Goal: Information Seeking & Learning: Understand process/instructions

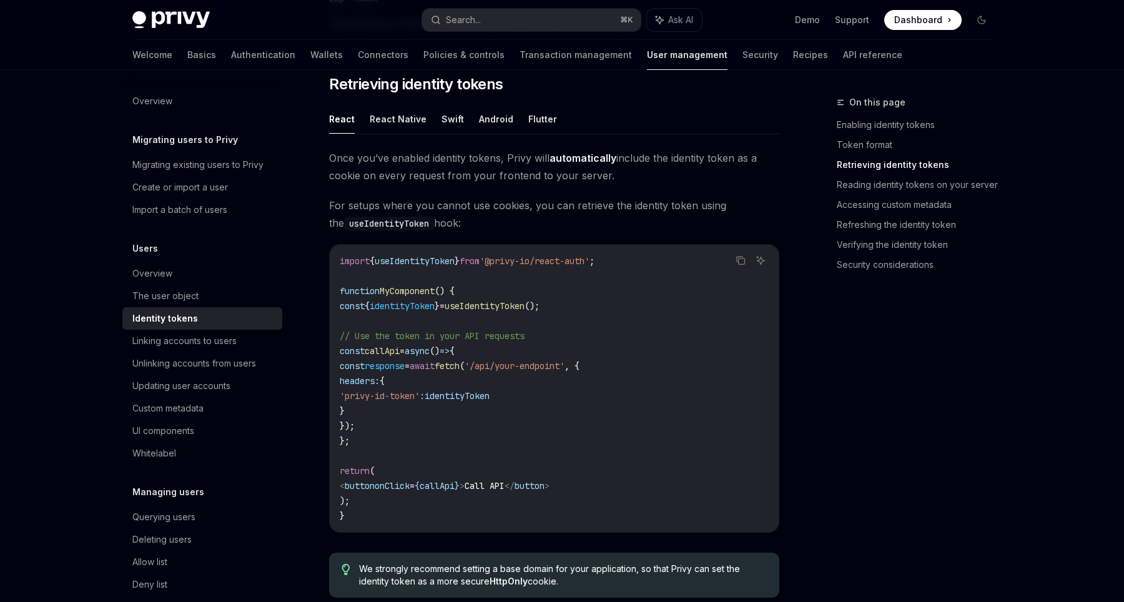
scroll to position [1035, 0]
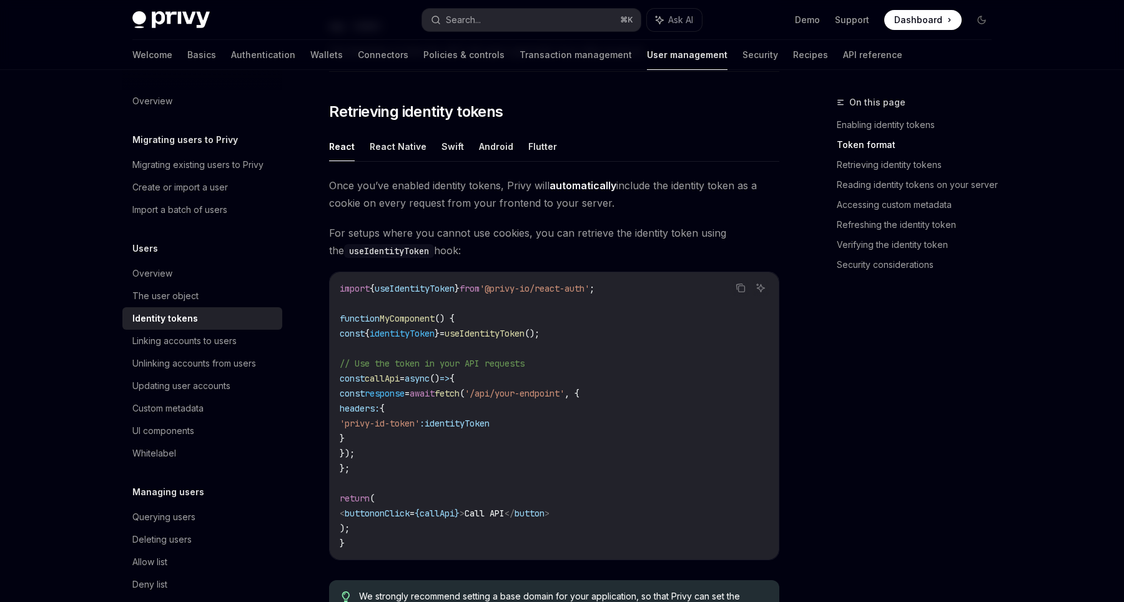
click at [417, 333] on span "identityToken" at bounding box center [402, 333] width 65 height 11
click at [412, 290] on span "useIdentityToken" at bounding box center [415, 288] width 80 height 11
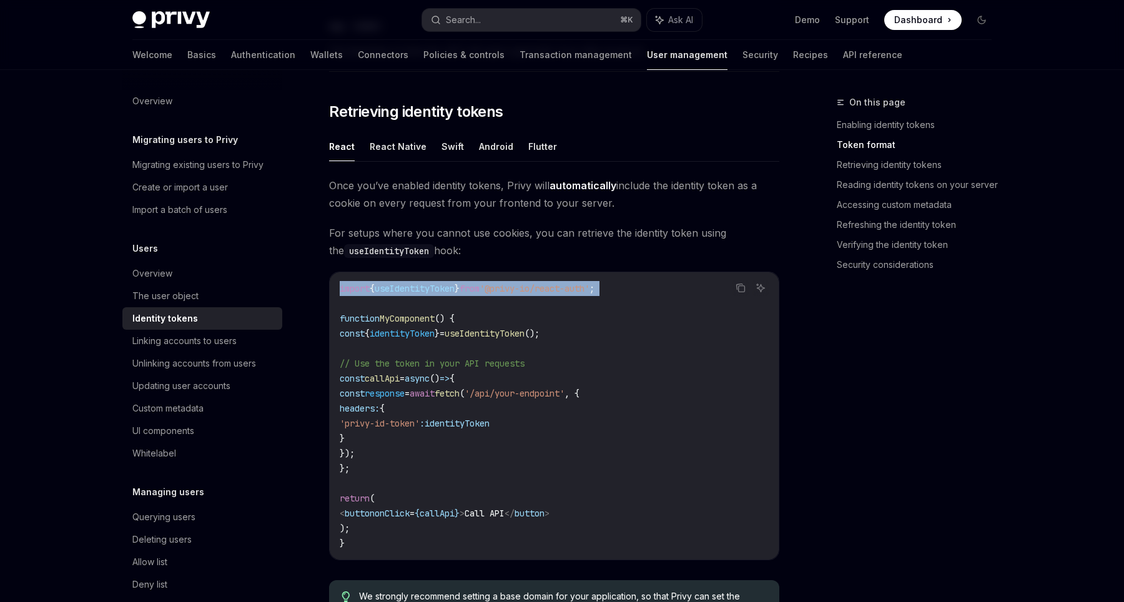
copy code "import { useIdentityToken } from '@privy-io/react-auth' ;"
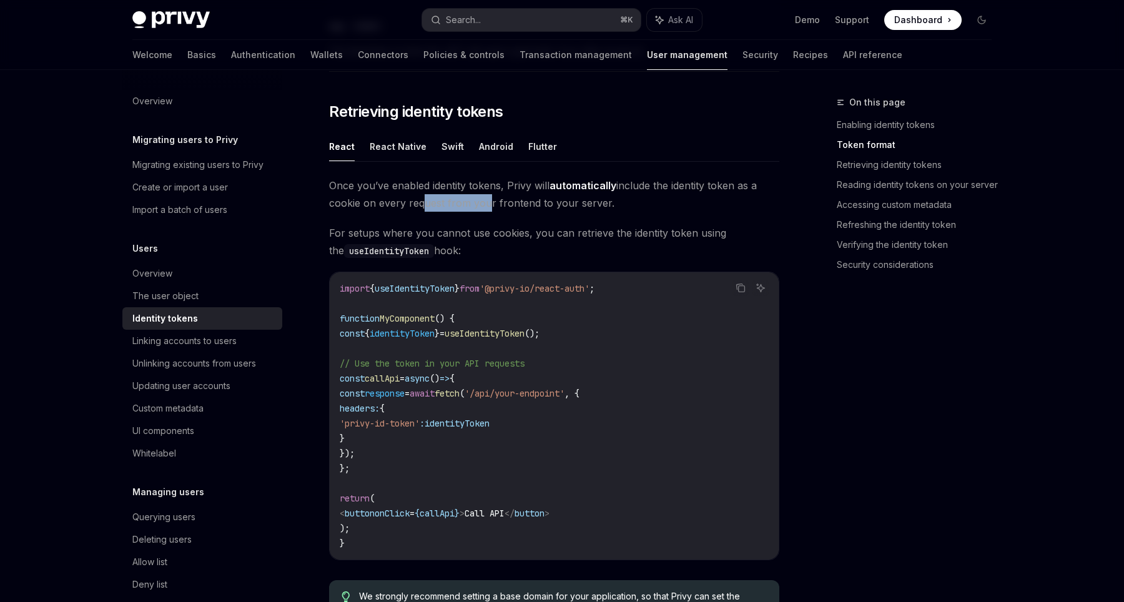
drag, startPoint x: 414, startPoint y: 209, endPoint x: 482, endPoint y: 203, distance: 68.3
click at [482, 203] on span "Once you’ve enabled identity tokens, Privy will automatically include the ident…" at bounding box center [554, 194] width 450 height 35
click at [505, 205] on span "Once you’ve enabled identity tokens, Privy will automatically include the ident…" at bounding box center [554, 194] width 450 height 35
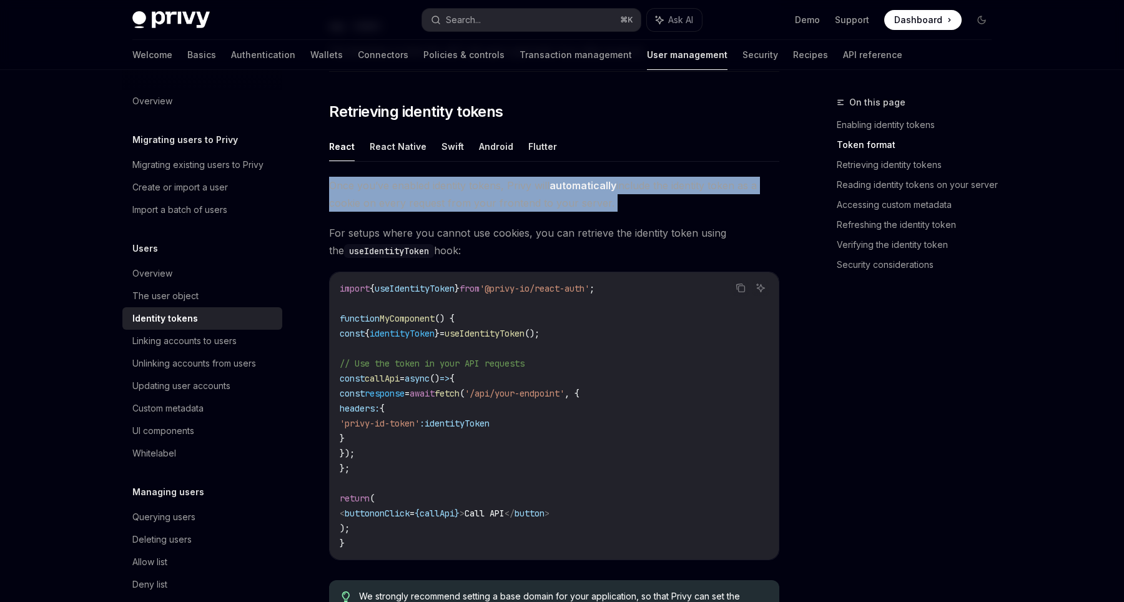
click at [505, 205] on span "Once you’ve enabled identity tokens, Privy will automatically include the ident…" at bounding box center [554, 194] width 450 height 35
click at [528, 205] on span "Once you’ve enabled identity tokens, Privy will automatically include the ident…" at bounding box center [554, 194] width 450 height 35
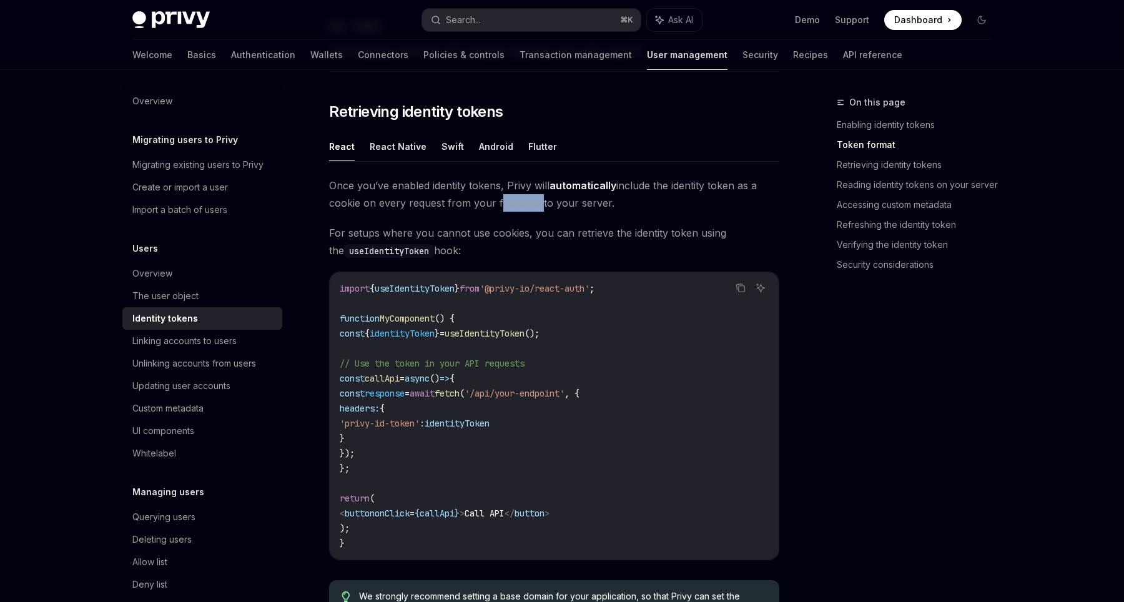
click at [528, 205] on span "Once you’ve enabled identity tokens, Privy will automatically include the ident…" at bounding box center [554, 194] width 450 height 35
click at [472, 235] on span "For setups where you cannot use cookies, you can retrieve the identity token us…" at bounding box center [554, 241] width 450 height 35
click at [493, 235] on span "For setups where you cannot use cookies, you can retrieve the identity token us…" at bounding box center [554, 241] width 450 height 35
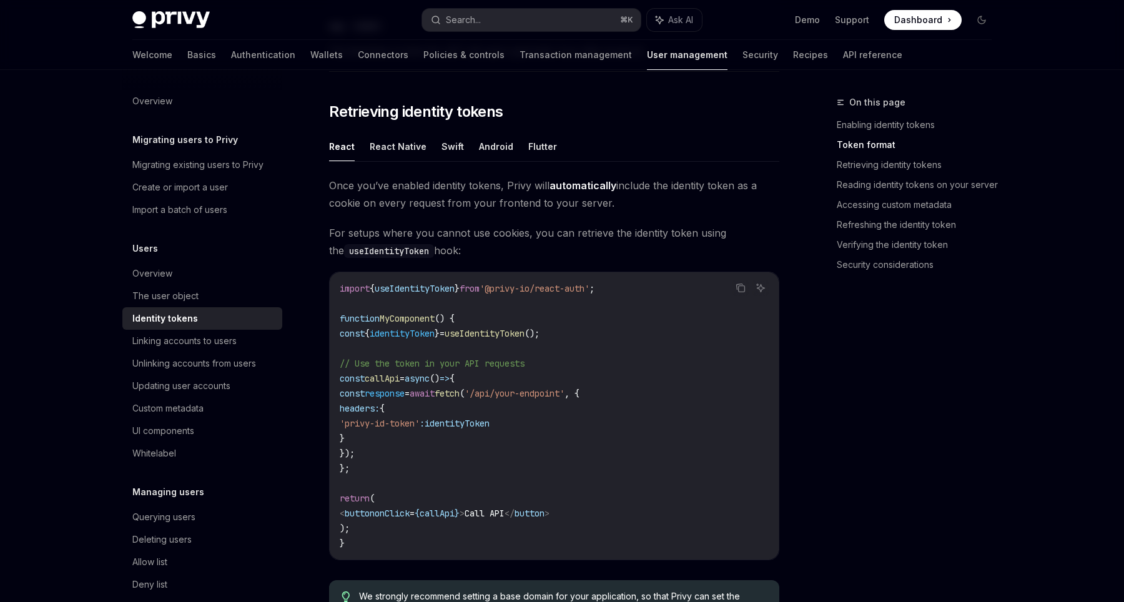
click at [514, 235] on span "For setups where you cannot use cookies, you can retrieve the identity token us…" at bounding box center [554, 241] width 450 height 35
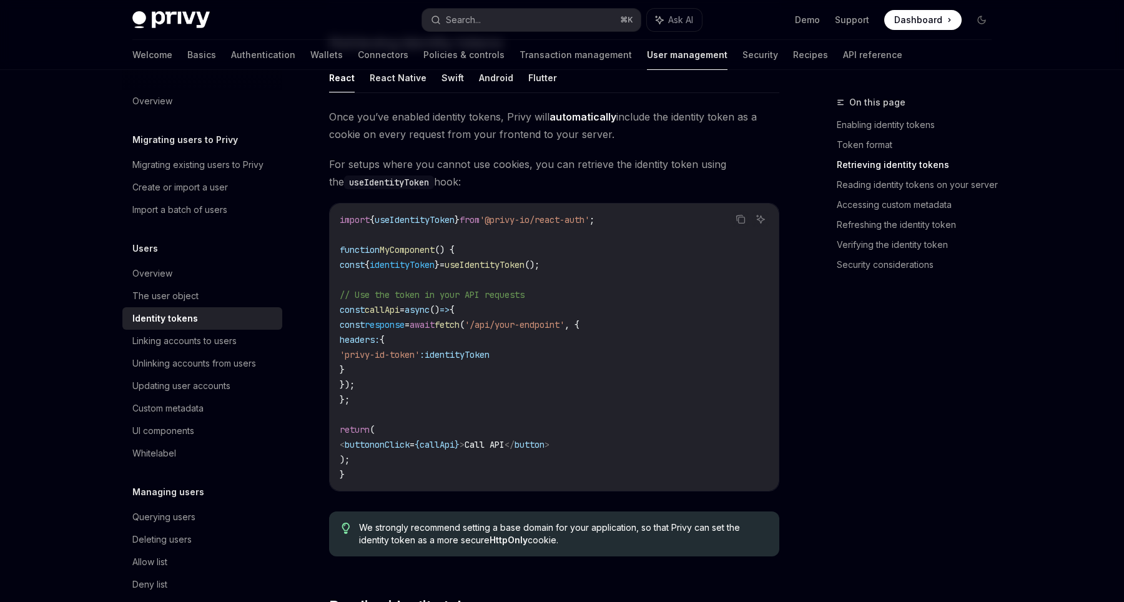
scroll to position [1093, 0]
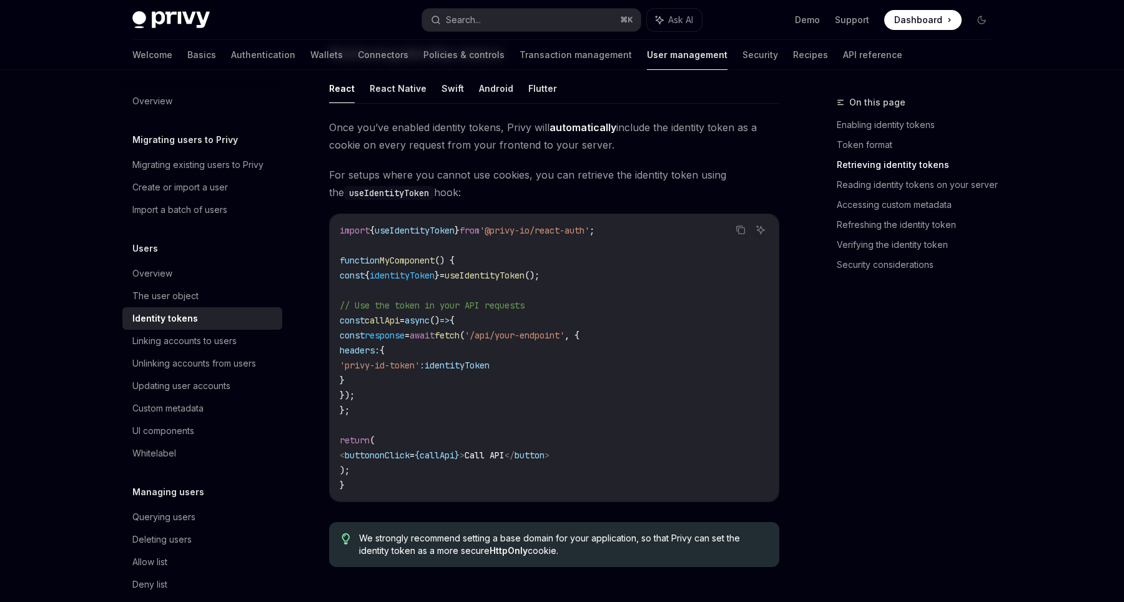
click at [408, 278] on span "identityToken" at bounding box center [402, 275] width 65 height 11
copy code "const { identityToken } = useIdentityToken ();"
click at [408, 373] on code "import { useIdentityToken } from '@privy-io/react-auth' ; function MyComponent …" at bounding box center [554, 358] width 429 height 270
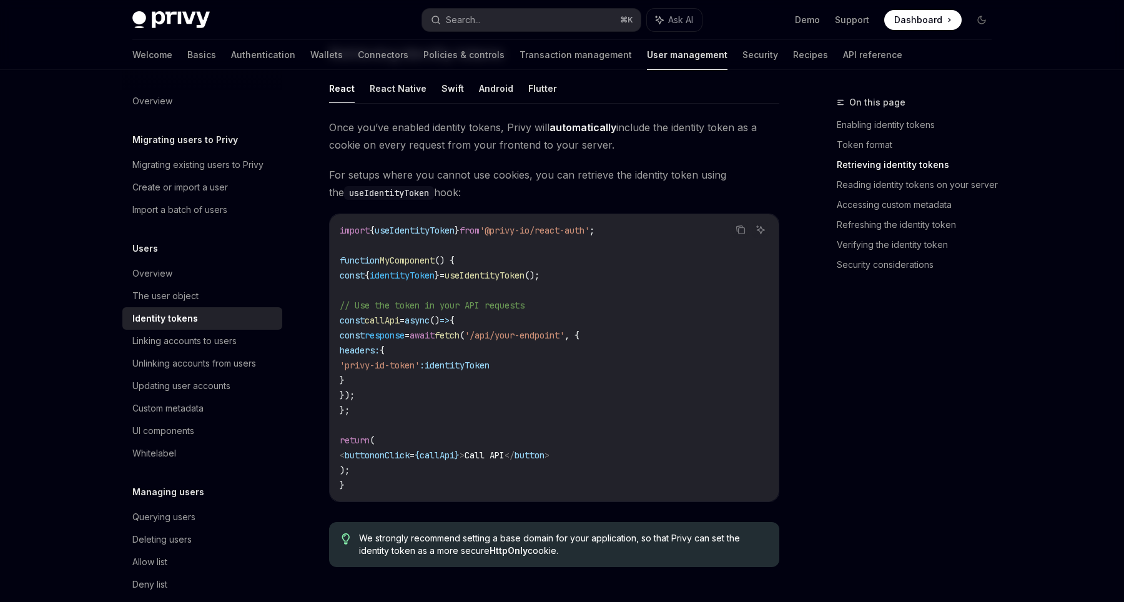
click at [411, 369] on span "'privy-id-token'" at bounding box center [380, 365] width 80 height 11
copy code "'privy-id-token' : identityToken"
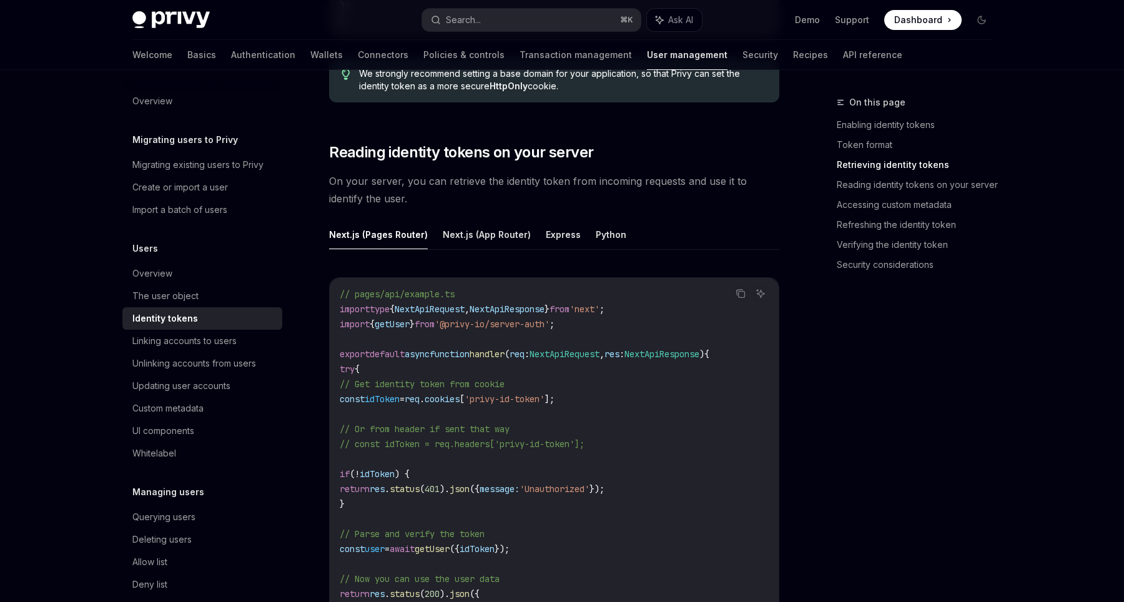
scroll to position [1580, 0]
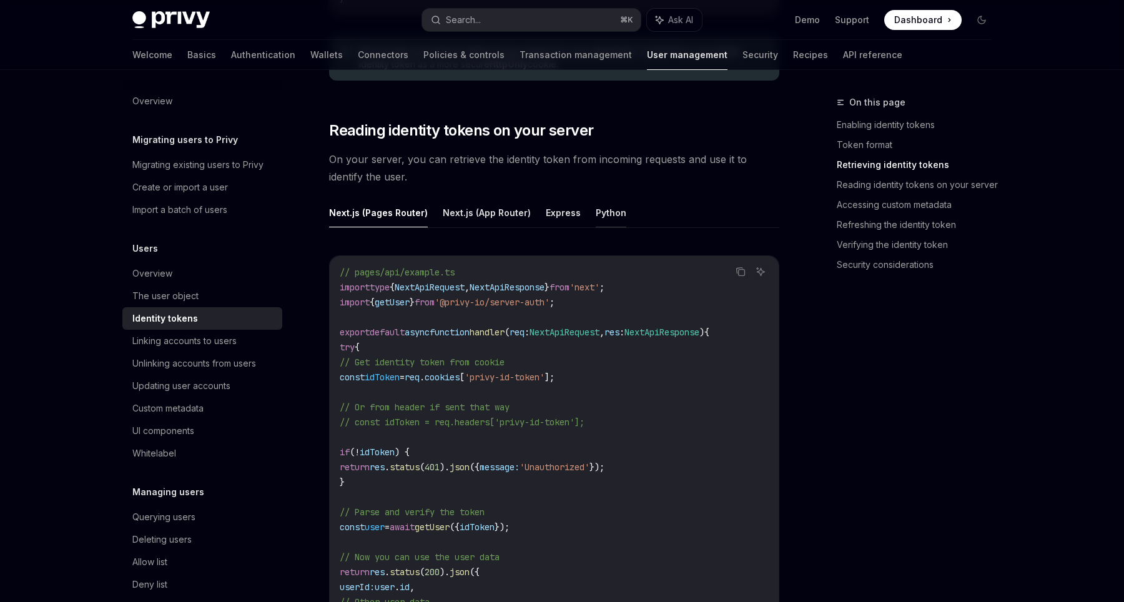
click at [596, 207] on button "Python" at bounding box center [611, 212] width 31 height 29
type textarea "*"
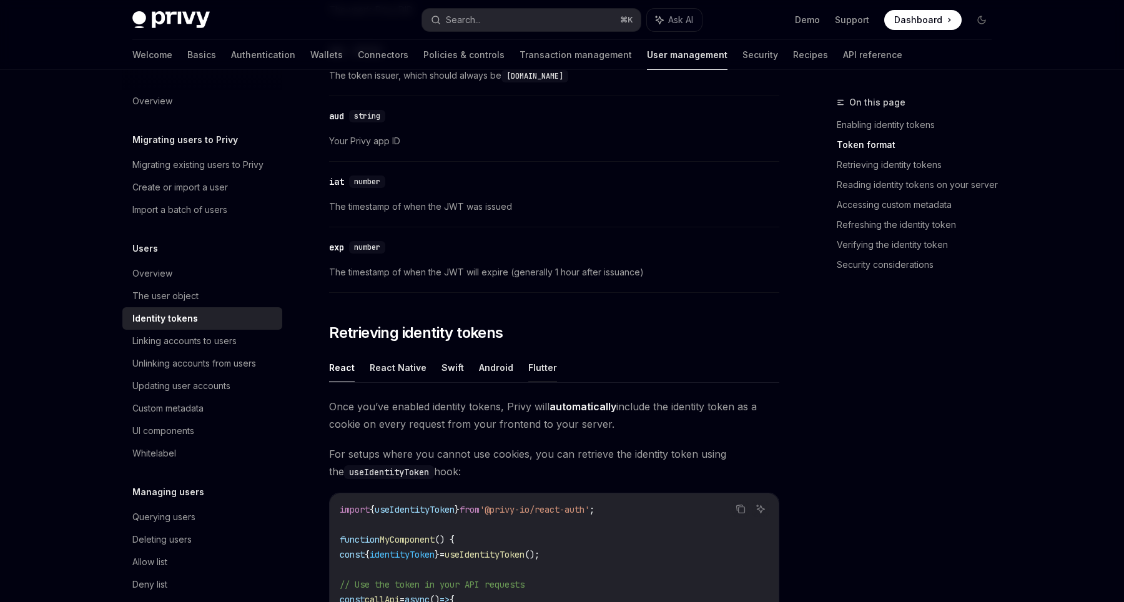
scroll to position [922, 0]
